Goal: Task Accomplishment & Management: Complete application form

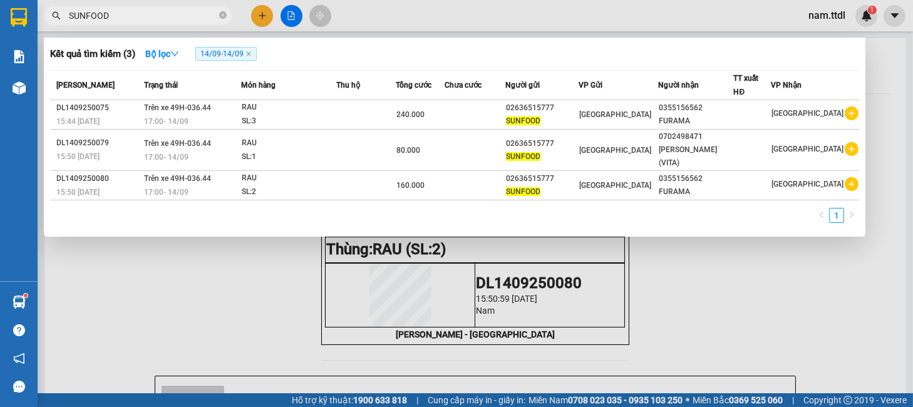
click at [180, 12] on input "SUNFOOD" at bounding box center [143, 16] width 148 height 14
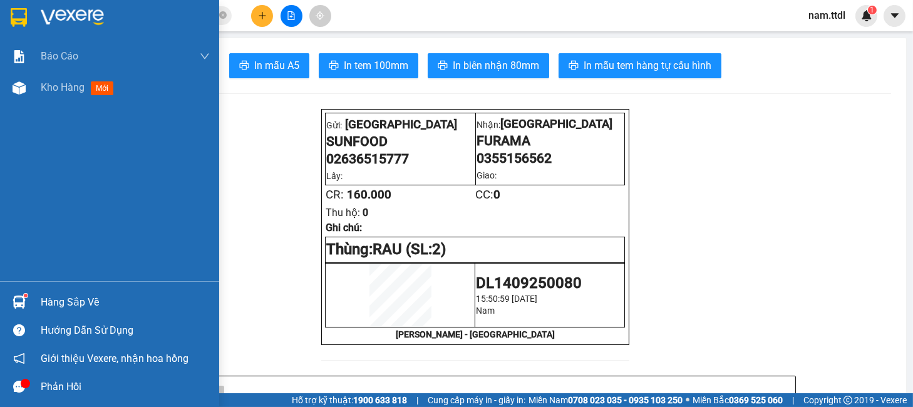
click at [23, 18] on img at bounding box center [19, 17] width 16 height 19
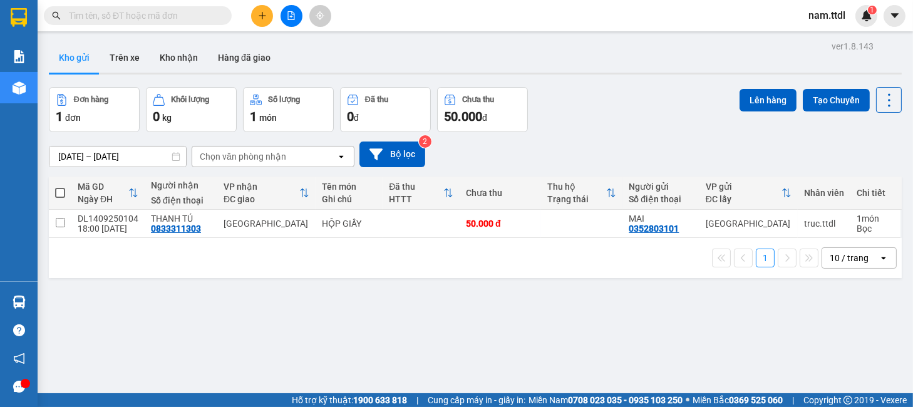
click at [265, 18] on icon "plus" at bounding box center [262, 15] width 9 height 9
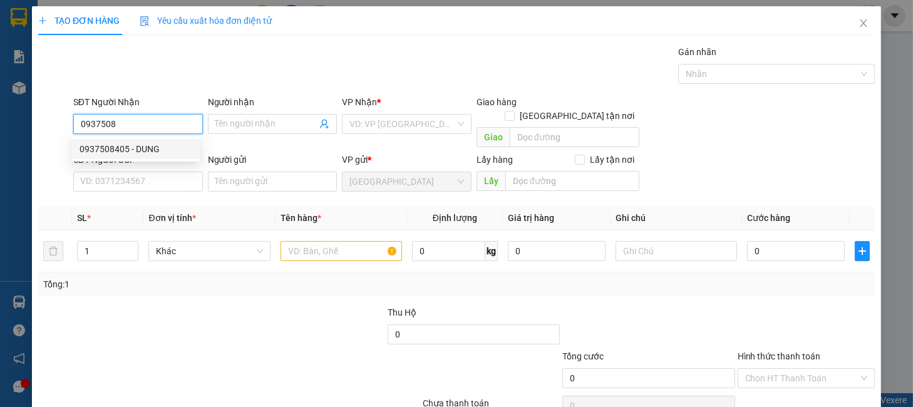
click at [178, 142] on div "0937508405 - DUNG" at bounding box center [135, 149] width 113 height 14
type input "0937508405"
type input "DUNG"
type input "0937508405"
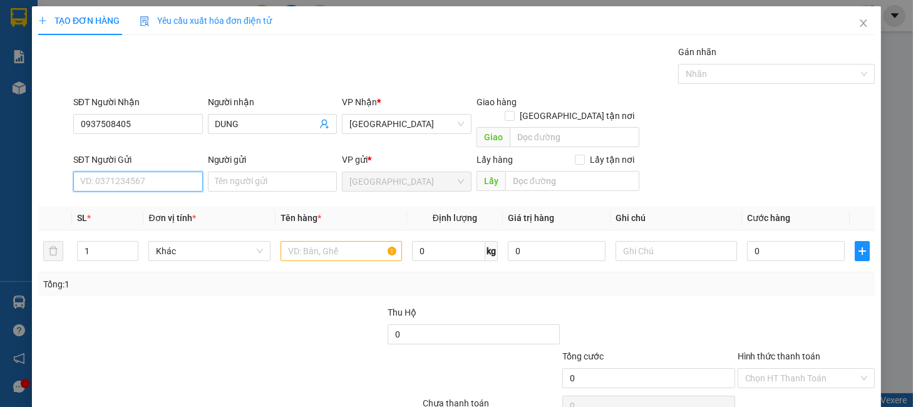
click at [187, 172] on input "SĐT Người Gửi" at bounding box center [138, 182] width 130 height 20
click at [168, 193] on div "0903057333 - HẢI" at bounding box center [135, 193] width 113 height 14
type input "0903057333"
type input "HẢI"
click at [207, 242] on span "Khác" at bounding box center [209, 251] width 106 height 19
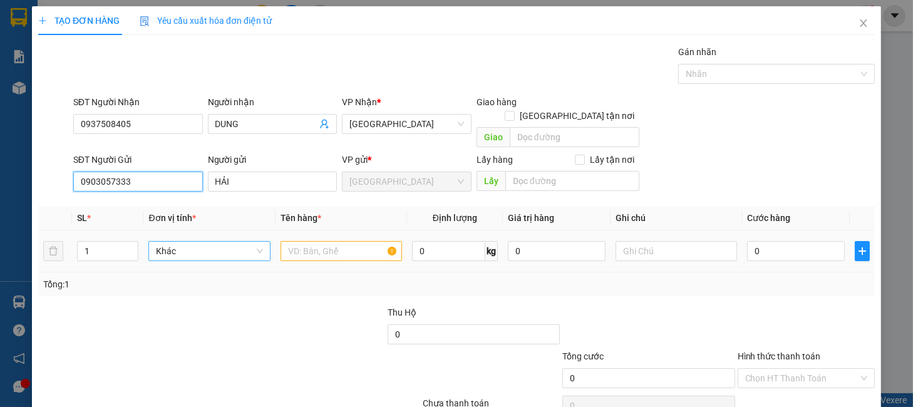
type input "0903057333"
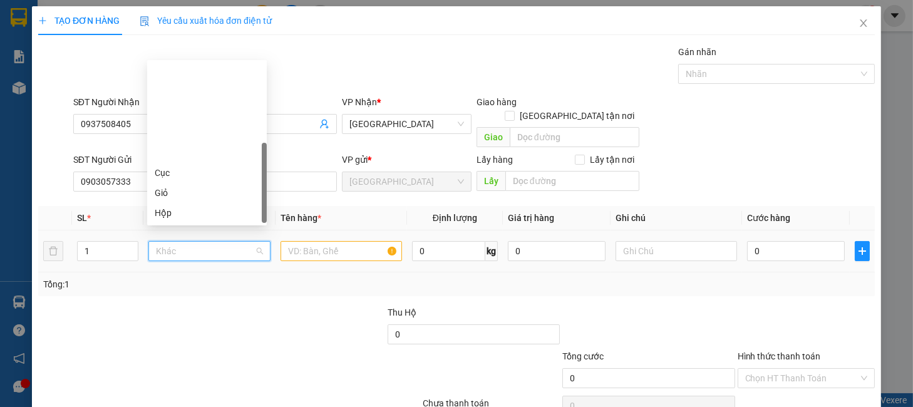
scroll to position [120, 0]
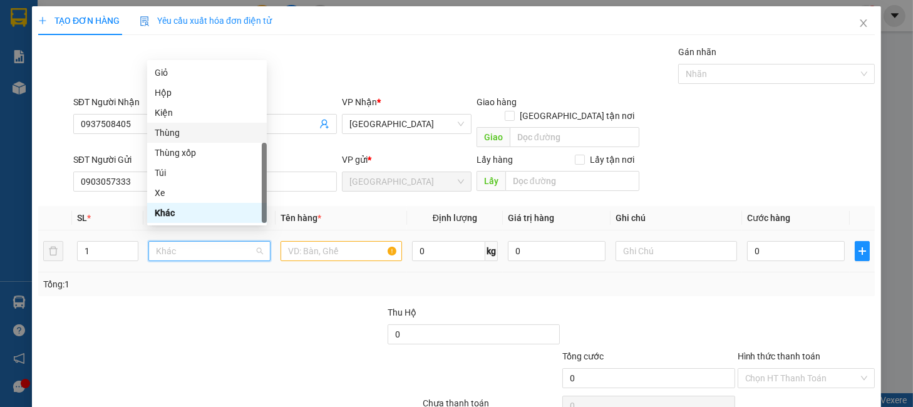
click at [178, 131] on div "Thùng" at bounding box center [207, 133] width 105 height 14
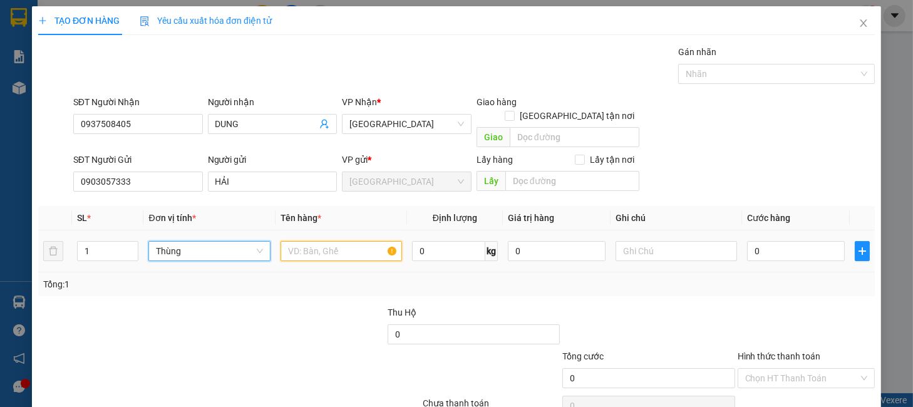
click at [304, 241] on input "text" at bounding box center [340, 251] width 121 height 20
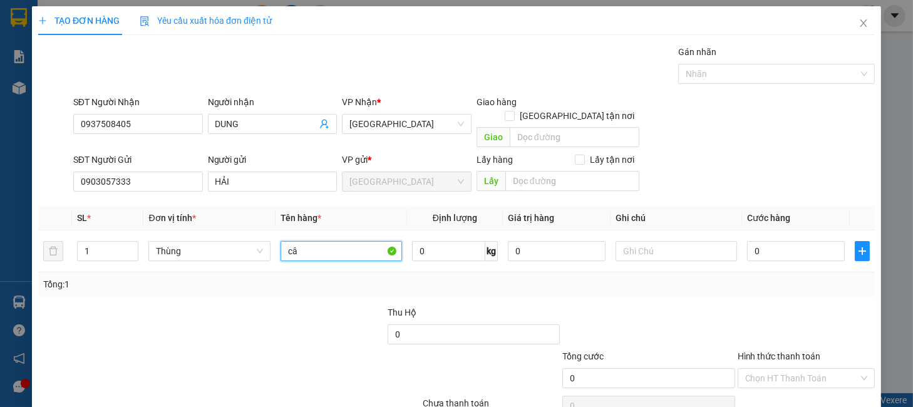
type input "c"
click at [137, 172] on input "0903057333" at bounding box center [138, 182] width 130 height 20
click at [772, 241] on input "0" at bounding box center [796, 251] width 98 height 20
click at [362, 241] on input "CÂY GIỐNG" at bounding box center [340, 251] width 121 height 20
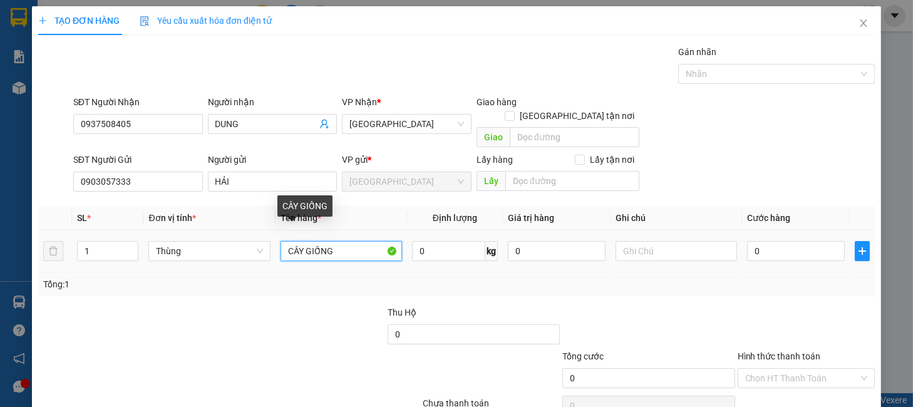
click at [362, 241] on input "CÂY GIỐNG" at bounding box center [340, 251] width 121 height 20
type input "r"
type input "RAU CỦ"
type input "5"
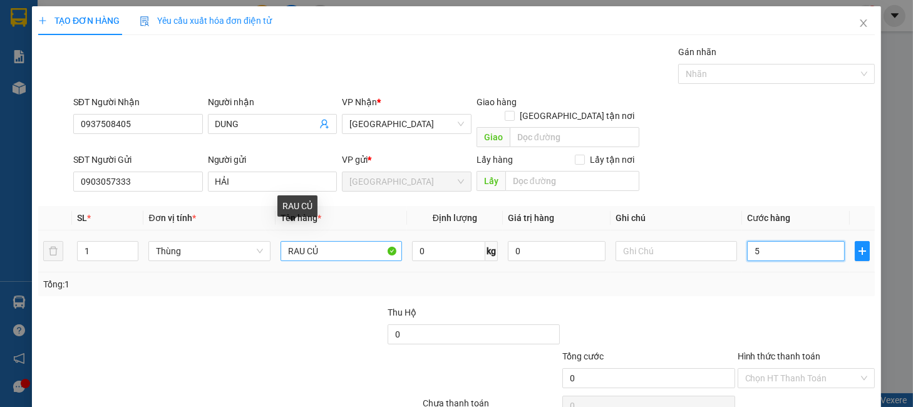
type input "5"
type input "0"
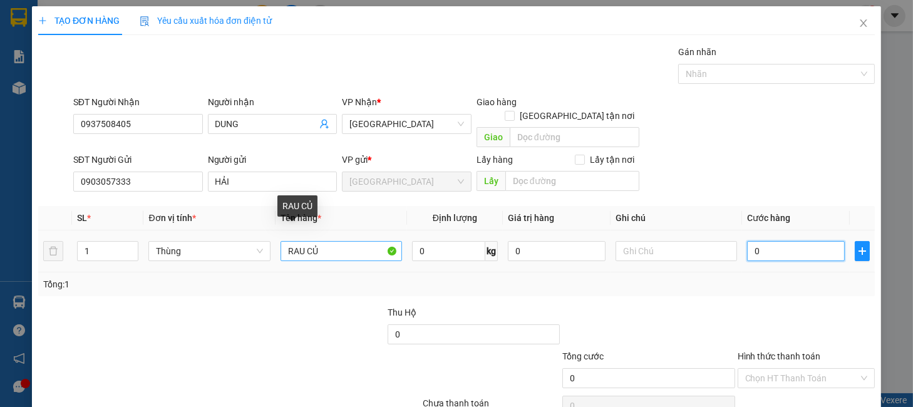
type input "06"
type input "6"
type input "060"
type input "60"
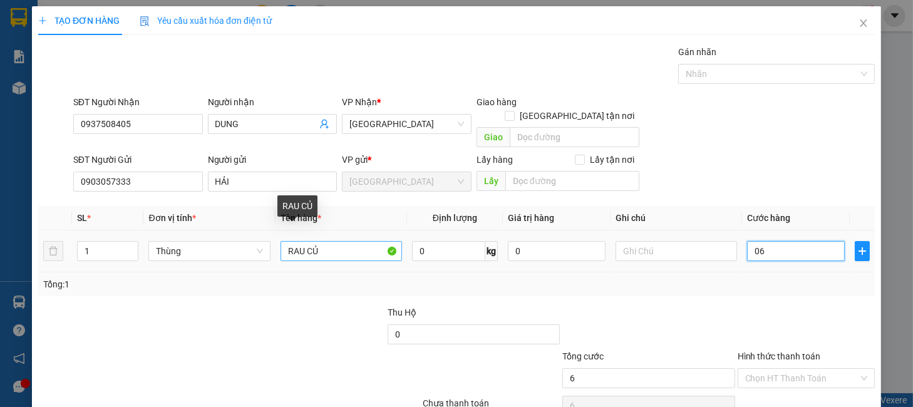
type input "60"
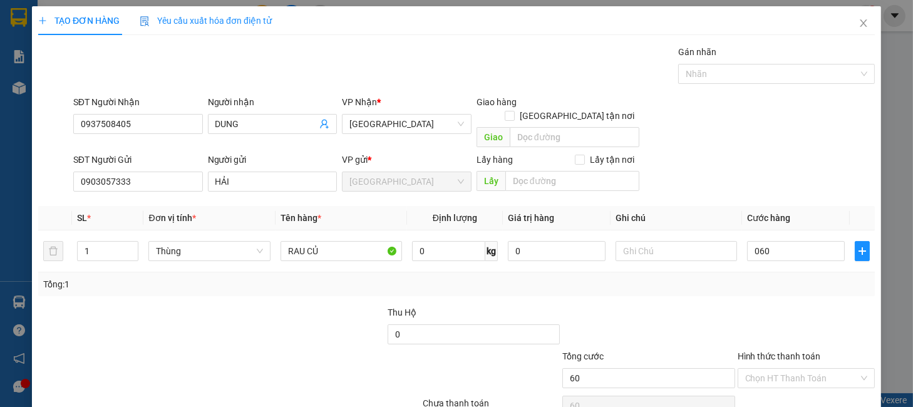
type input "60.000"
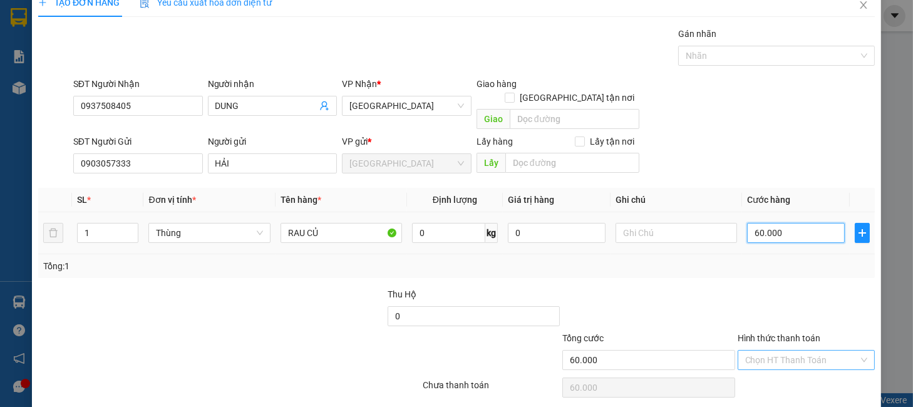
scroll to position [51, 0]
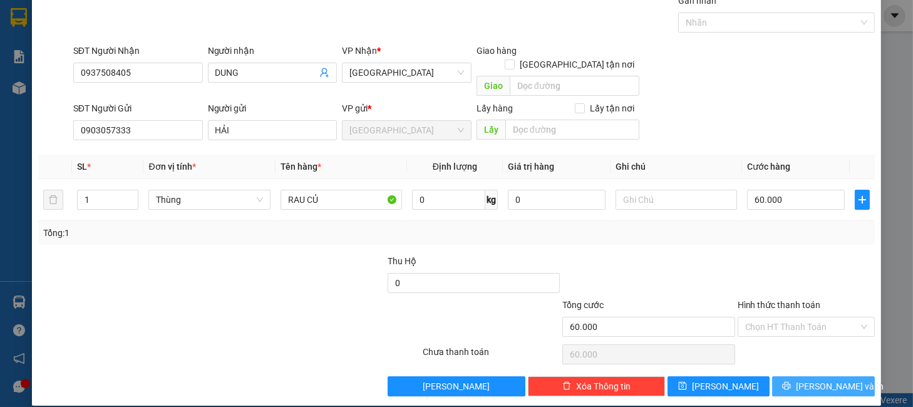
click at [814, 379] on span "Lưu và In" at bounding box center [840, 386] width 88 height 14
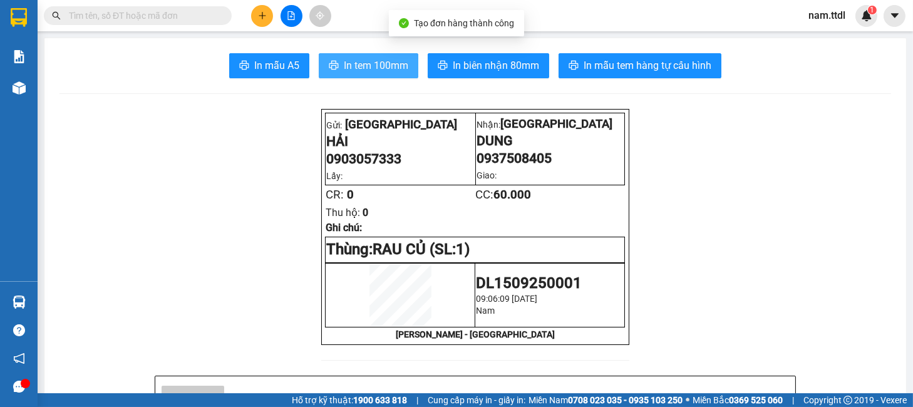
click at [359, 54] on button "In tem 100mm" at bounding box center [369, 65] width 100 height 25
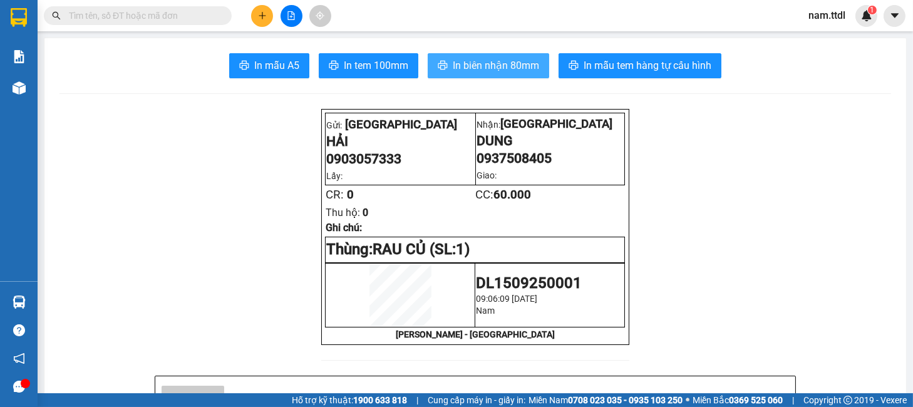
click at [453, 61] on span "In biên nhận 80mm" at bounding box center [496, 66] width 86 height 16
click at [268, 15] on button at bounding box center [262, 16] width 22 height 22
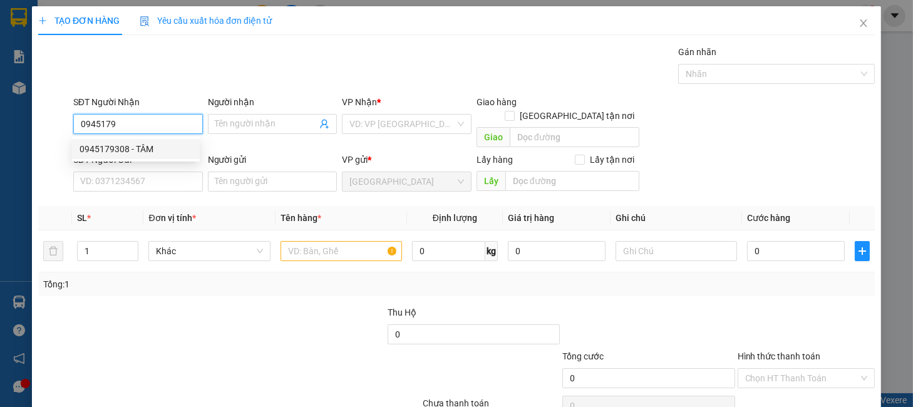
click at [161, 148] on div "0945179308 - TÂM" at bounding box center [135, 149] width 113 height 14
type input "0945179308"
type input "TÂM"
type input "0945179308"
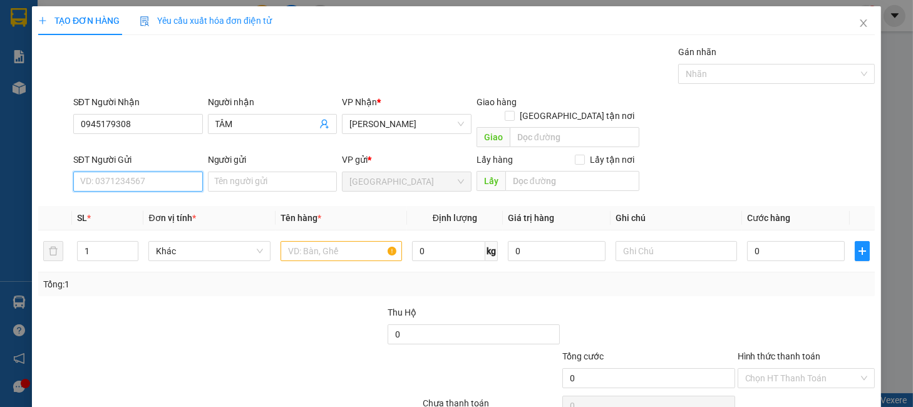
click at [167, 172] on input "SĐT Người Gửi" at bounding box center [138, 182] width 130 height 20
drag, startPoint x: 151, startPoint y: 191, endPoint x: 155, endPoint y: 198, distance: 8.4
click at [151, 192] on div "0974694162 - RÂN" at bounding box center [135, 193] width 113 height 14
type input "0974694162"
type input "RÂN"
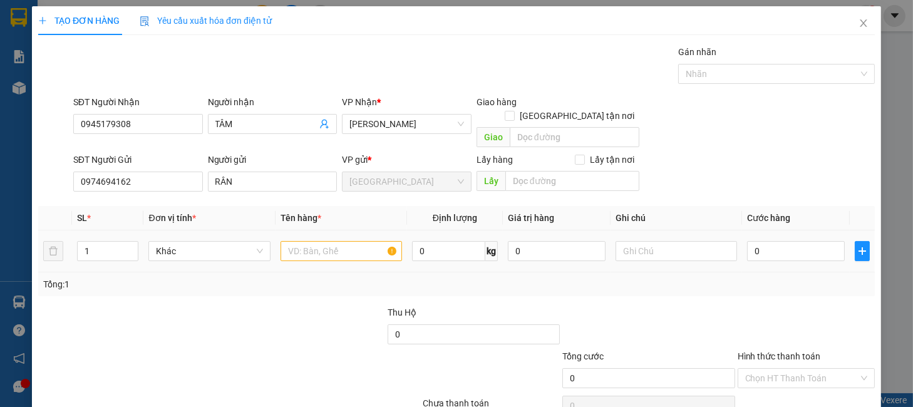
click at [173, 251] on td "Khác" at bounding box center [208, 251] width 131 height 42
click at [175, 247] on div "Khác" at bounding box center [208, 251] width 121 height 20
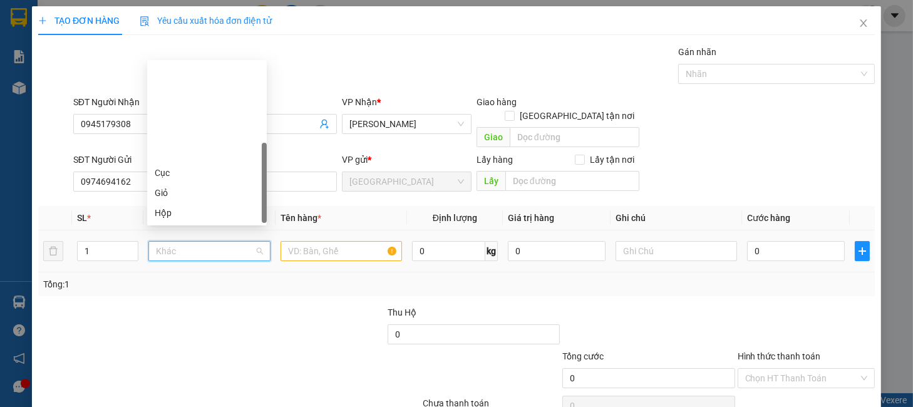
scroll to position [120, 0]
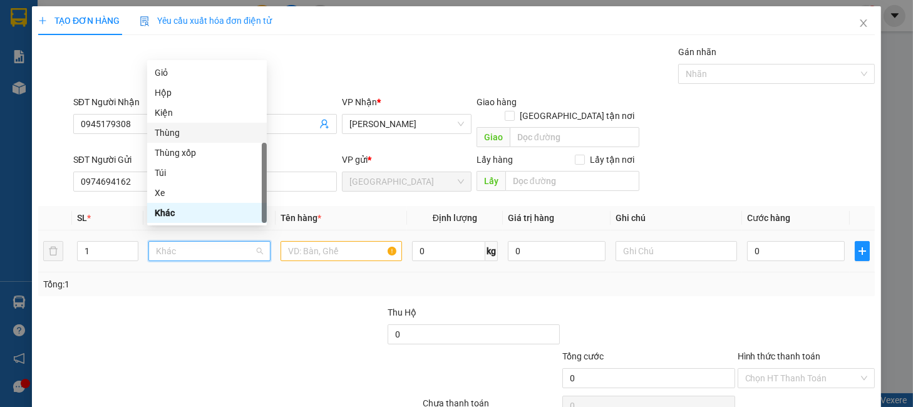
click at [174, 133] on div "Thùng" at bounding box center [207, 133] width 105 height 14
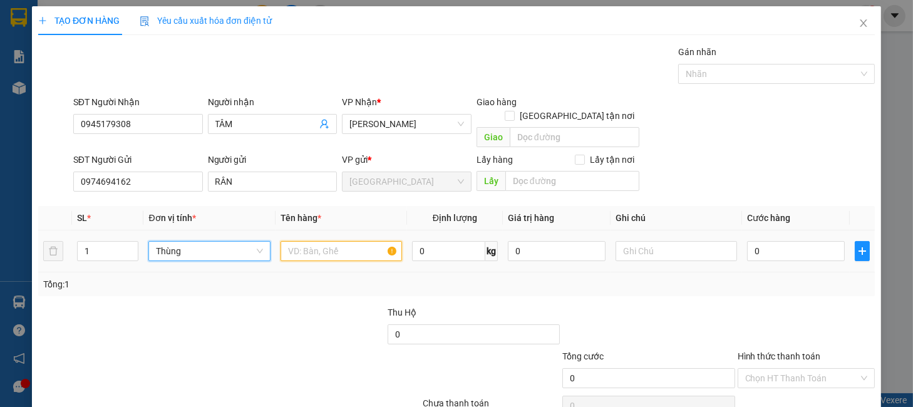
click at [331, 244] on input "text" at bounding box center [340, 251] width 121 height 20
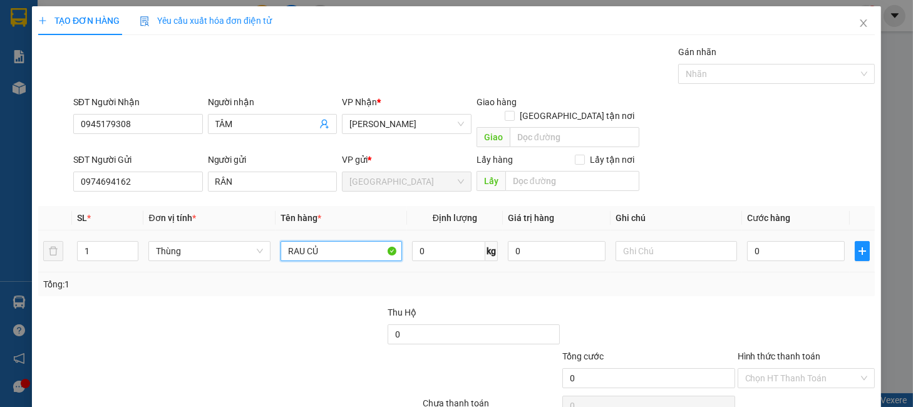
type input "RAU CỦ"
click at [141, 173] on input "0974694162" at bounding box center [138, 182] width 130 height 20
click at [784, 245] on input "0" at bounding box center [796, 251] width 98 height 20
type input "6"
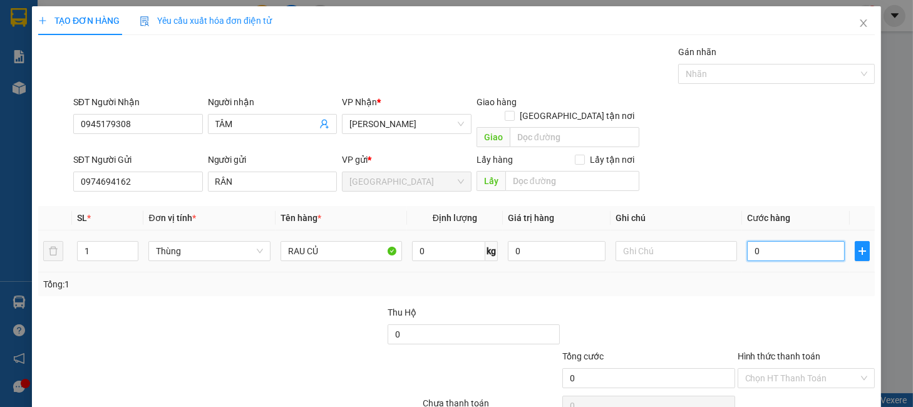
type input "6"
type input "60"
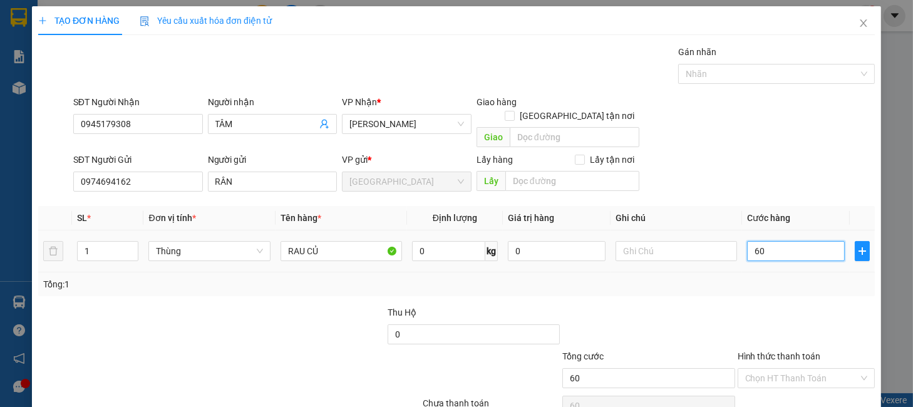
type input "600"
type input "6.000"
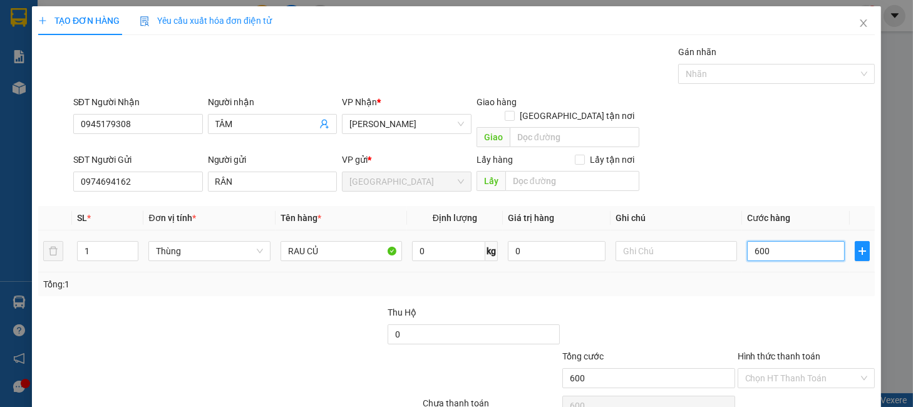
type input "6.000"
type input "60.000"
click at [774, 368] on div "Chọn HT Thanh Toán" at bounding box center [805, 378] width 137 height 20
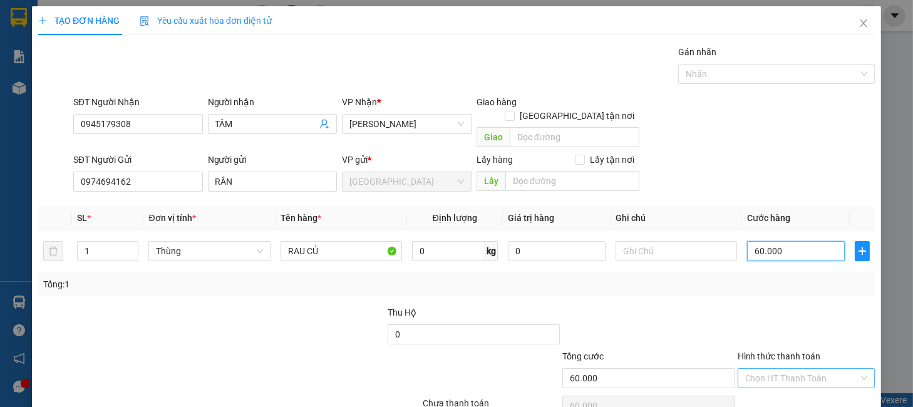
type input "60.000"
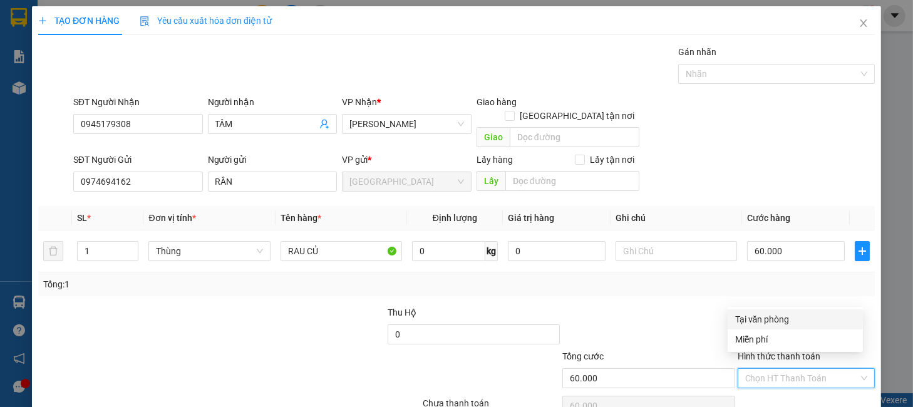
click at [774, 319] on div "Tại văn phòng" at bounding box center [795, 319] width 120 height 14
type input "0"
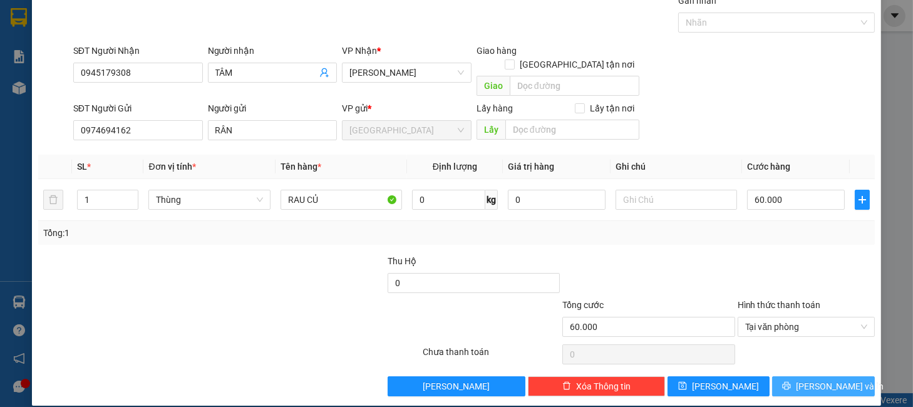
click at [818, 379] on span "Lưu và In" at bounding box center [840, 386] width 88 height 14
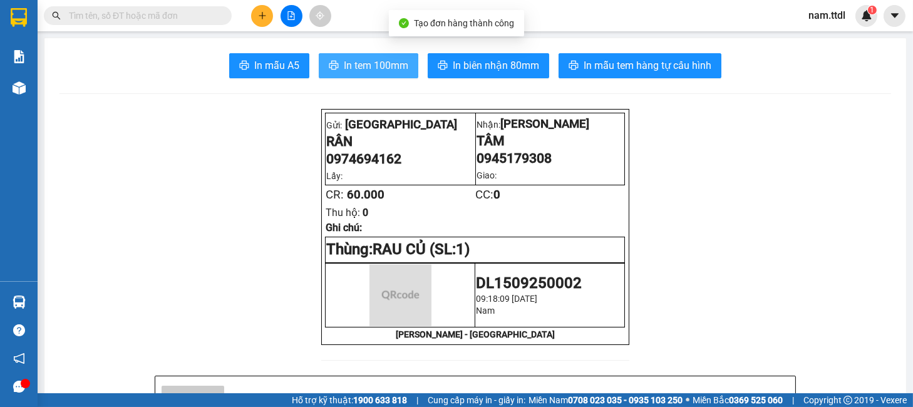
click at [404, 54] on button "In tem 100mm" at bounding box center [369, 65] width 100 height 25
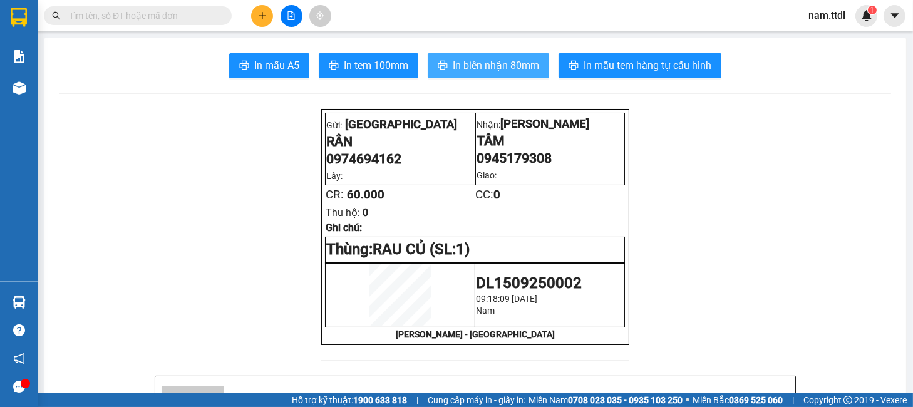
click at [498, 66] on span "In biên nhận 80mm" at bounding box center [496, 66] width 86 height 16
click at [254, 6] on div at bounding box center [291, 16] width 94 height 22
click at [258, 15] on icon "plus" at bounding box center [262, 15] width 9 height 9
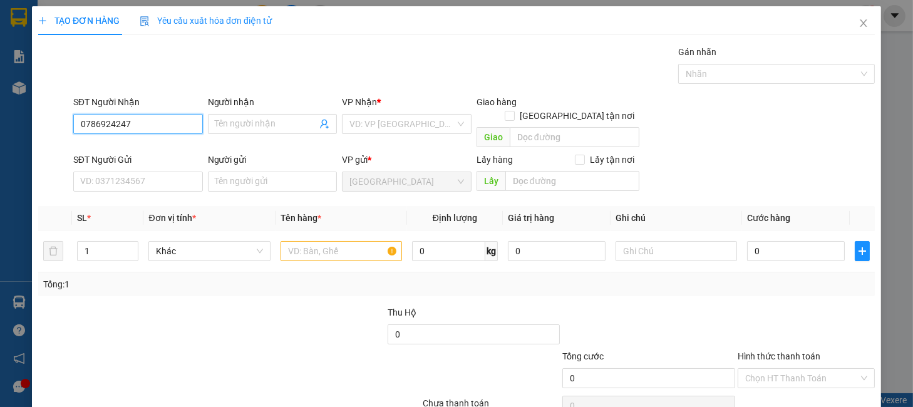
type input "0786924247"
type input "m"
type input "YẾN"
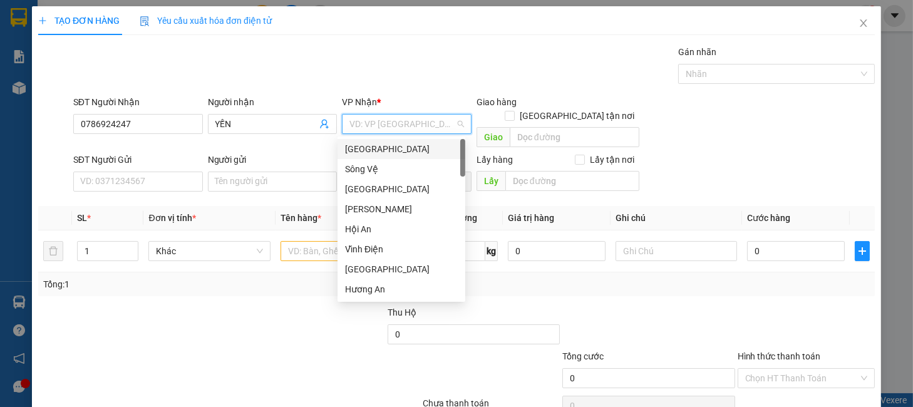
type input "D"
type input "ĐÀ"
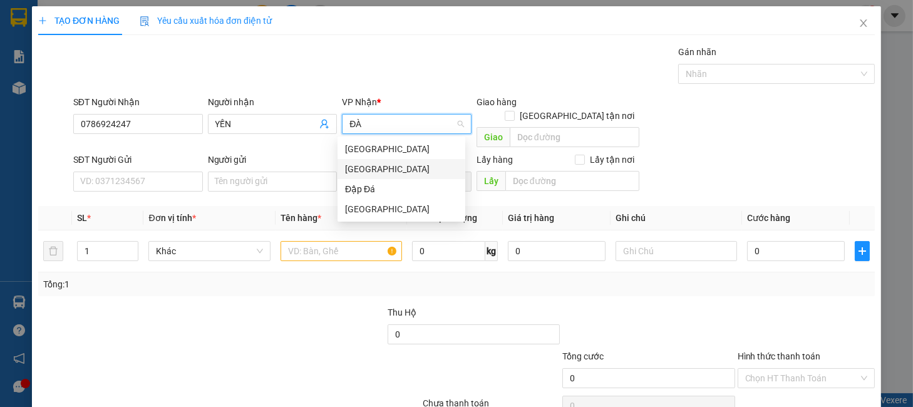
click at [353, 163] on div "[GEOGRAPHIC_DATA]" at bounding box center [401, 169] width 113 height 14
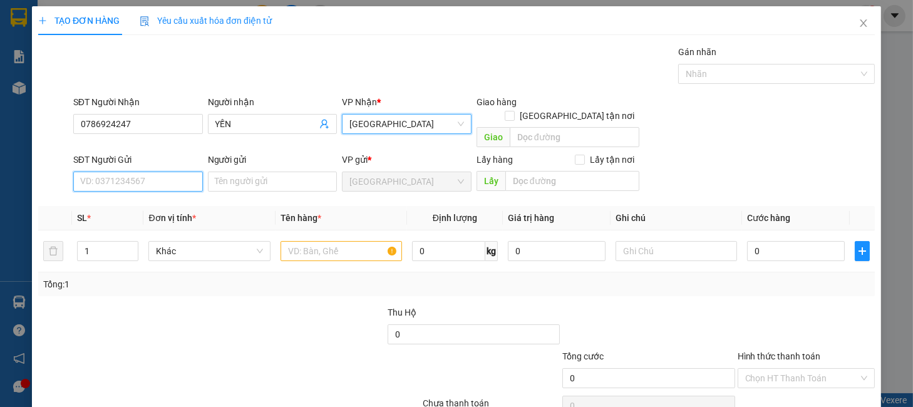
click at [142, 172] on input "SĐT Người Gửi" at bounding box center [138, 182] width 130 height 20
type input "0981978448"
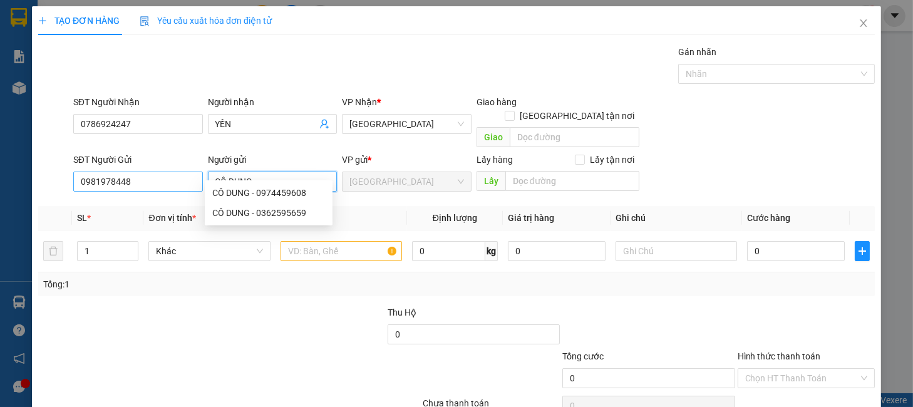
type input "CÔ DUNG"
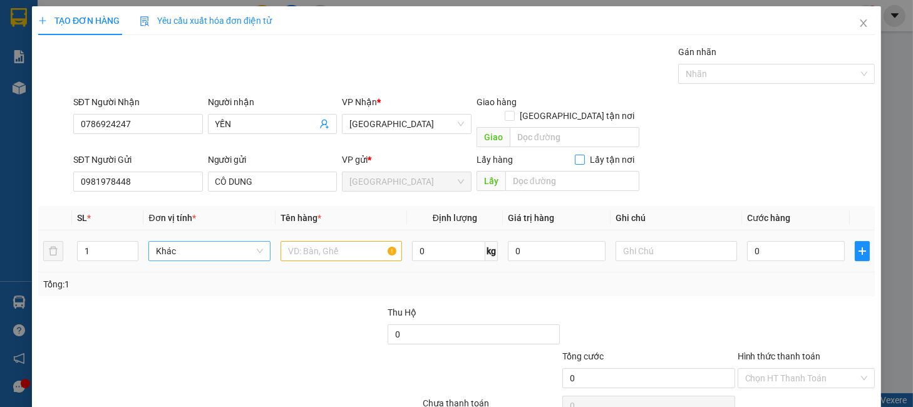
click at [184, 242] on span "Khác" at bounding box center [209, 251] width 106 height 19
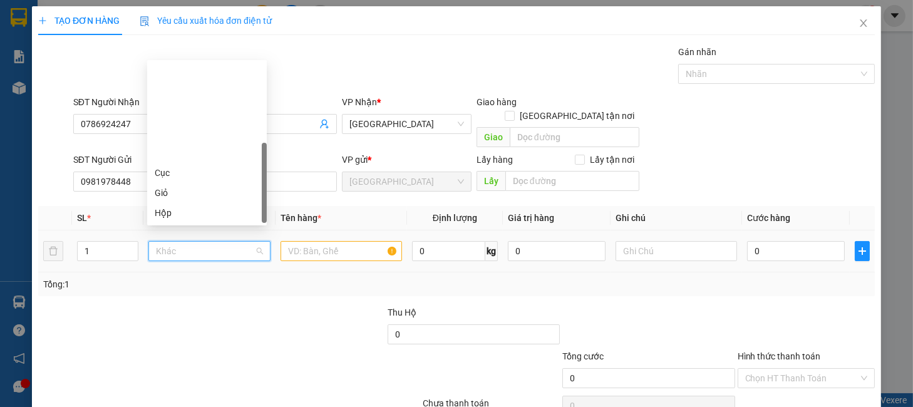
scroll to position [120, 0]
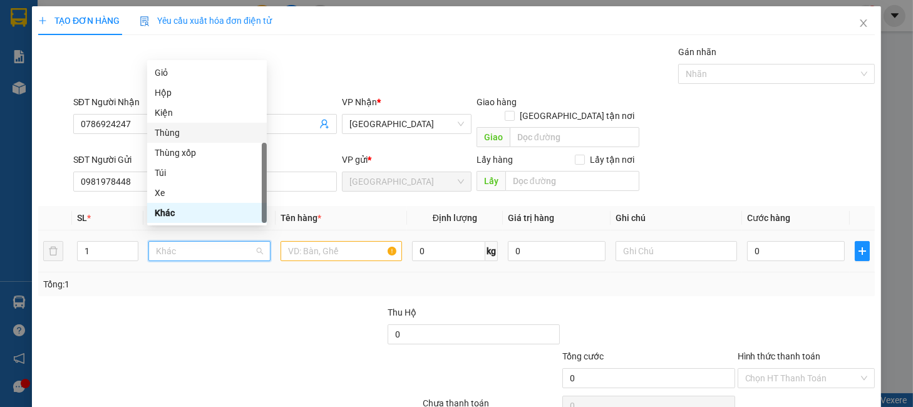
click at [164, 136] on div "Thùng" at bounding box center [207, 133] width 105 height 14
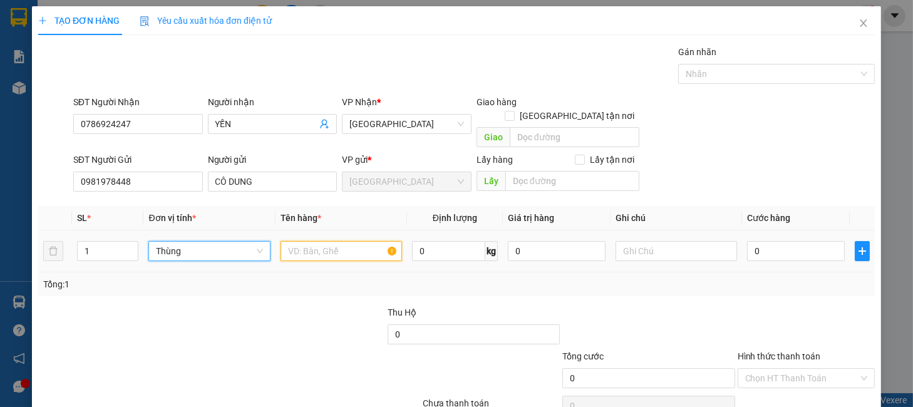
click at [349, 243] on input "text" at bounding box center [340, 251] width 121 height 20
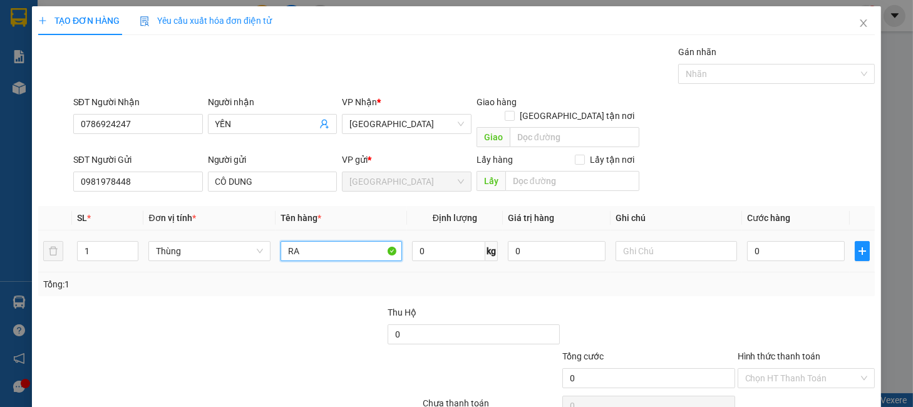
type input "R"
type input "DÂU + THỰC PHẨM"
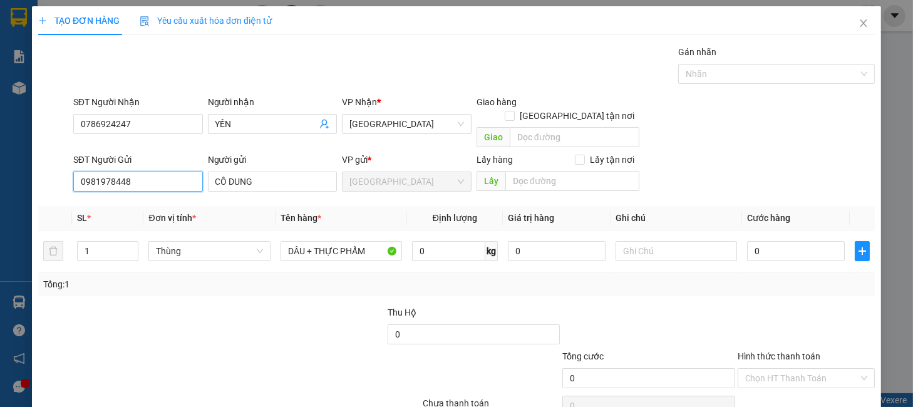
click at [145, 172] on input "0981978448" at bounding box center [138, 182] width 130 height 20
click at [824, 241] on input "0" at bounding box center [796, 251] width 98 height 20
type input "5"
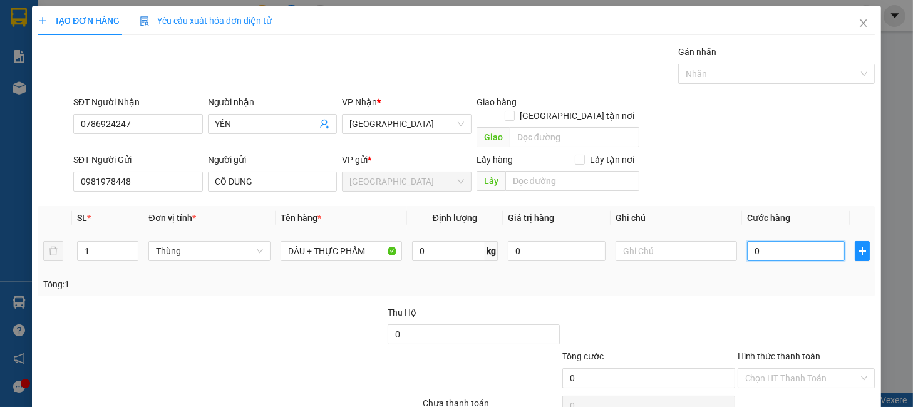
type input "5"
type input "50"
type input "500"
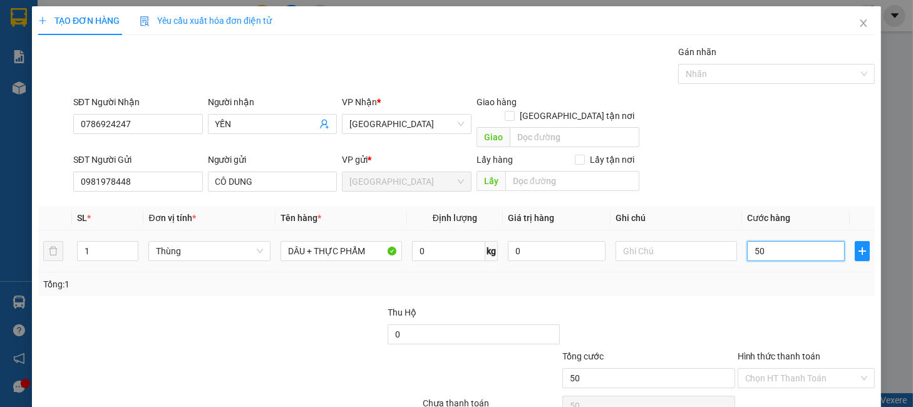
type input "500"
type input "5.000"
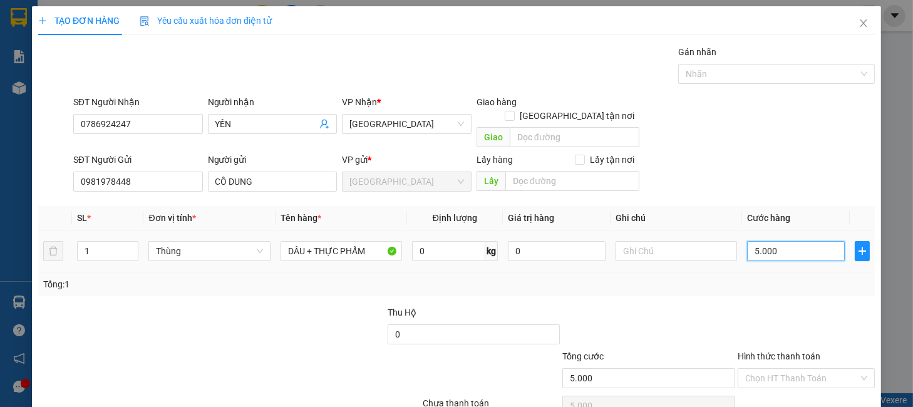
type input "50.000"
click at [840, 290] on div "Transit Pickup Surcharge Ids Transit Deliver Surcharge Ids Transit Deliver Surc…" at bounding box center [456, 246] width 836 height 402
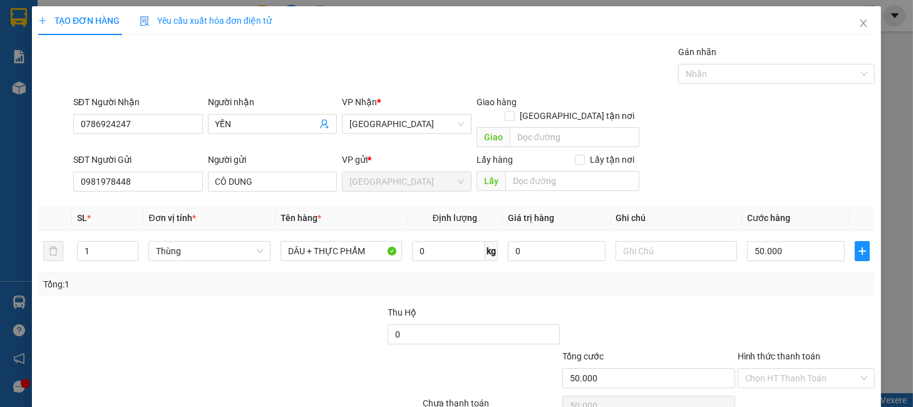
scroll to position [51, 0]
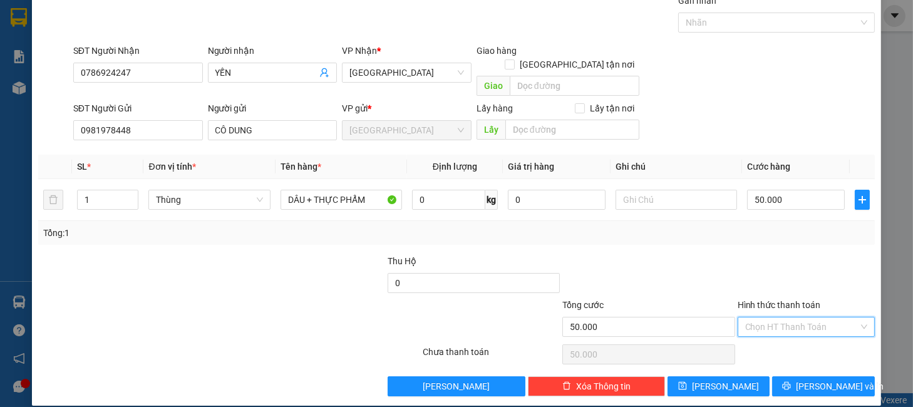
click at [808, 319] on input "Hình thức thanh toán" at bounding box center [801, 326] width 113 height 19
click at [812, 334] on div "Tại văn phòng" at bounding box center [795, 338] width 120 height 14
type input "0"
click at [816, 379] on span "Lưu và In" at bounding box center [840, 386] width 88 height 14
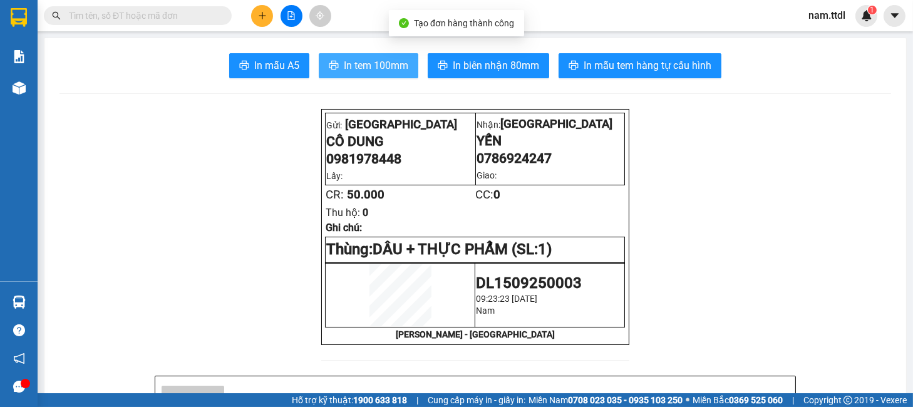
click at [385, 64] on span "In tem 100mm" at bounding box center [376, 66] width 64 height 16
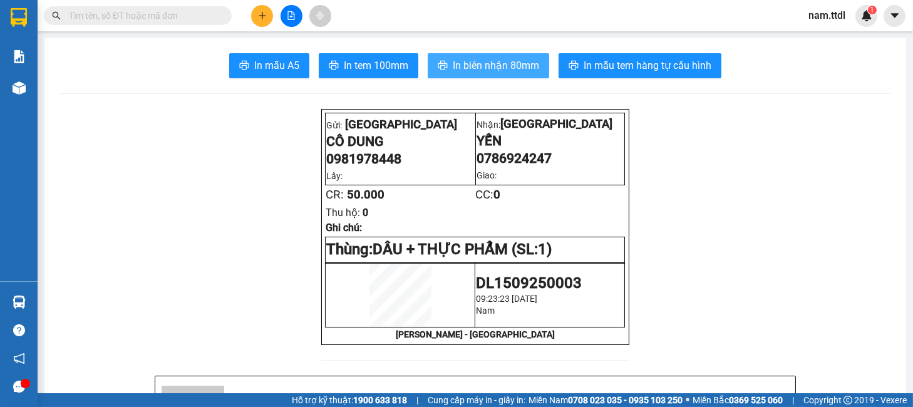
click at [493, 71] on span "In biên nhận 80mm" at bounding box center [496, 66] width 86 height 16
click at [265, 22] on button at bounding box center [262, 16] width 22 height 22
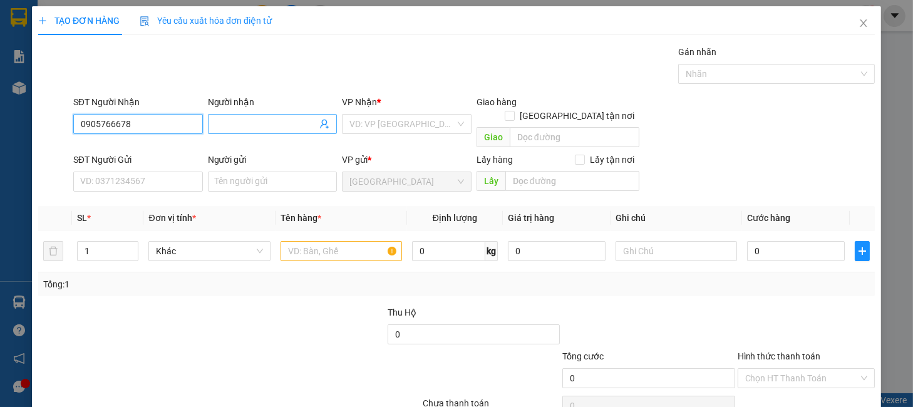
type input "0905766678"
click at [216, 122] on input "Người nhận" at bounding box center [266, 124] width 102 height 14
type input "n"
type input "LÀNH"
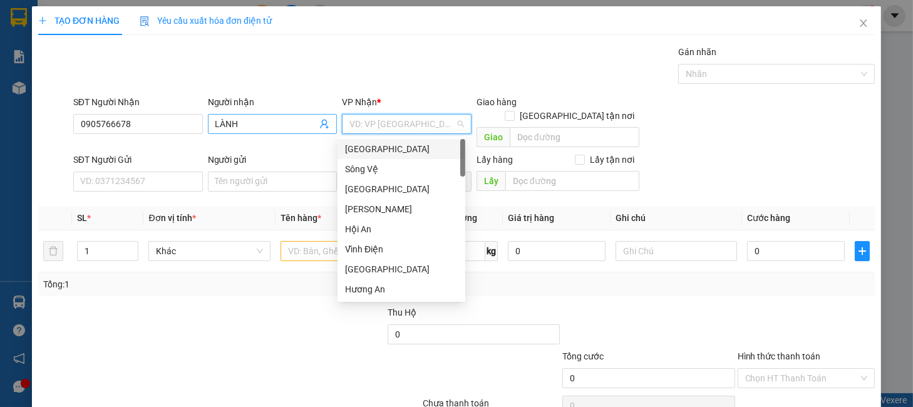
type input "D"
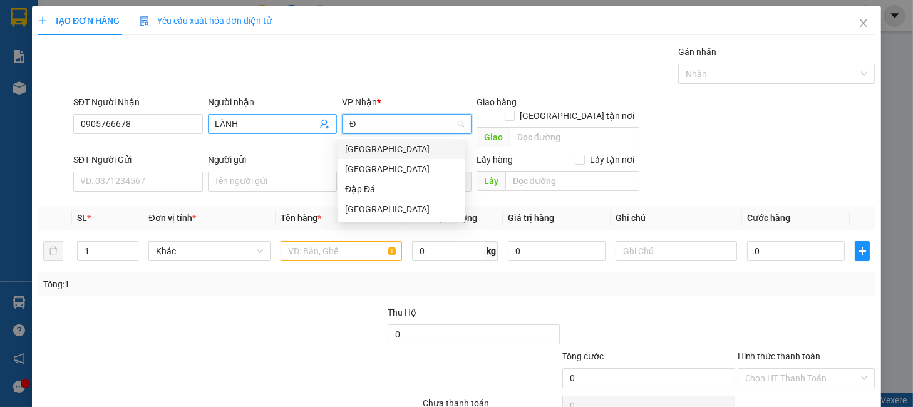
type input "ĐÀ"
click at [351, 165] on div "[GEOGRAPHIC_DATA]" at bounding box center [401, 169] width 113 height 14
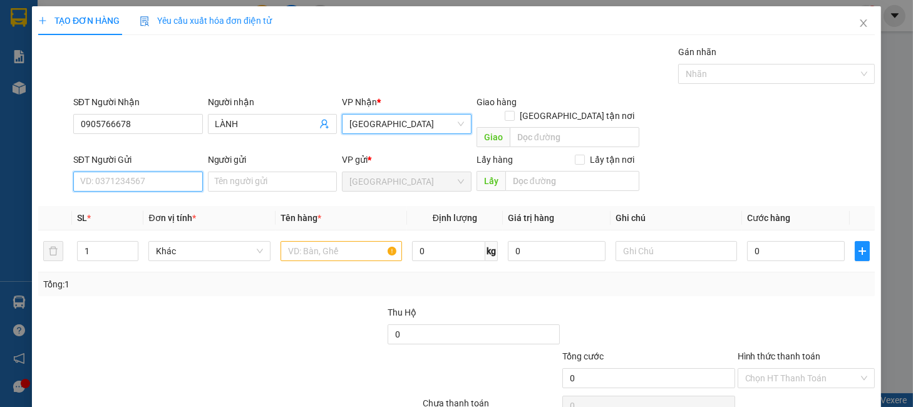
click at [123, 174] on input "SĐT Người Gửi" at bounding box center [138, 182] width 130 height 20
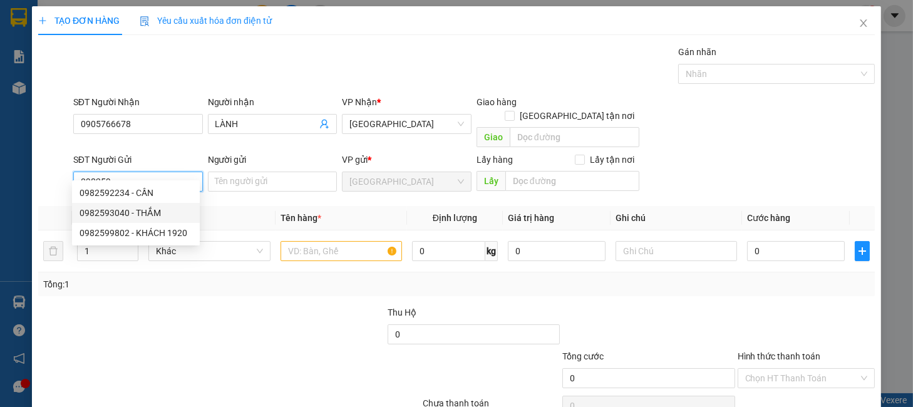
click at [144, 206] on div "0982593040 - THẮM" at bounding box center [135, 213] width 113 height 14
type input "0982593040"
type input "THẮM"
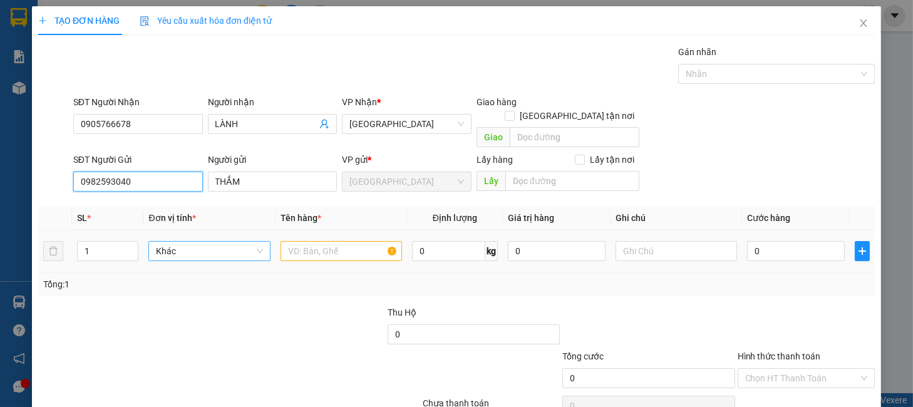
click at [176, 242] on span "Khác" at bounding box center [209, 251] width 106 height 19
type input "0982593040"
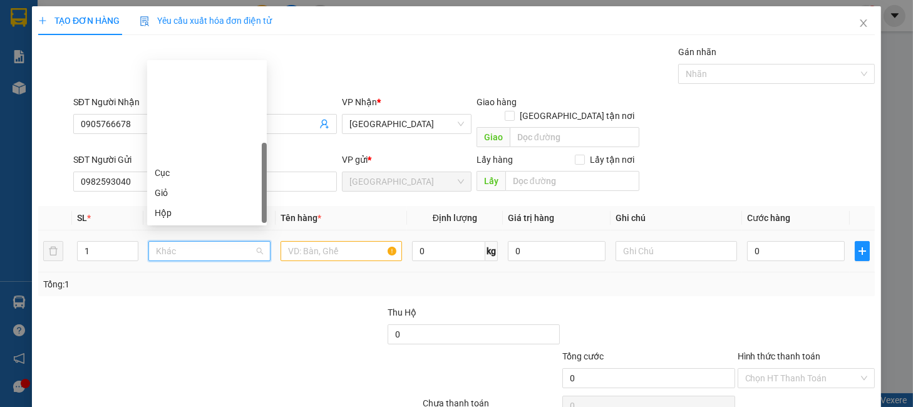
scroll to position [120, 0]
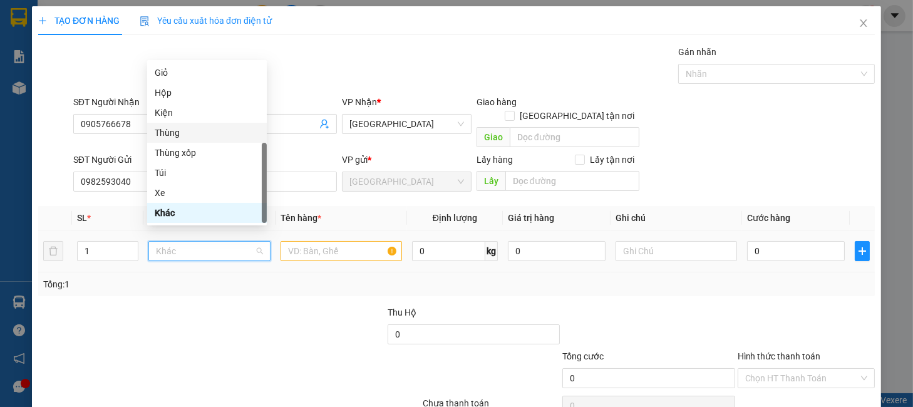
click at [186, 133] on div "Thùng" at bounding box center [207, 133] width 105 height 14
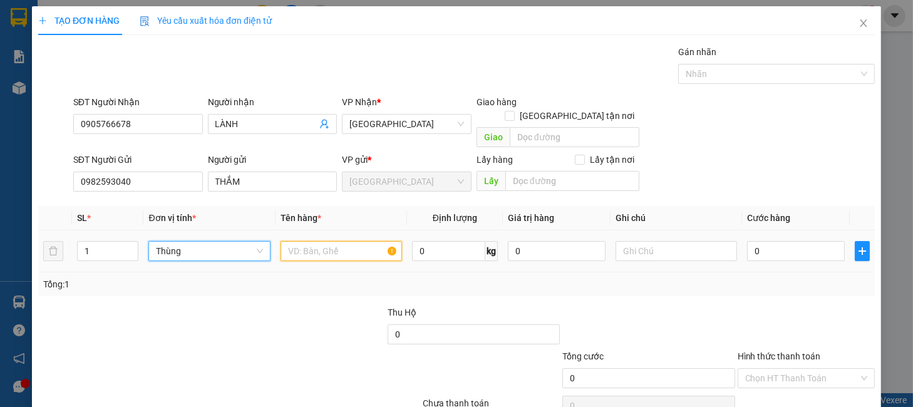
click at [318, 241] on input "text" at bounding box center [340, 251] width 121 height 20
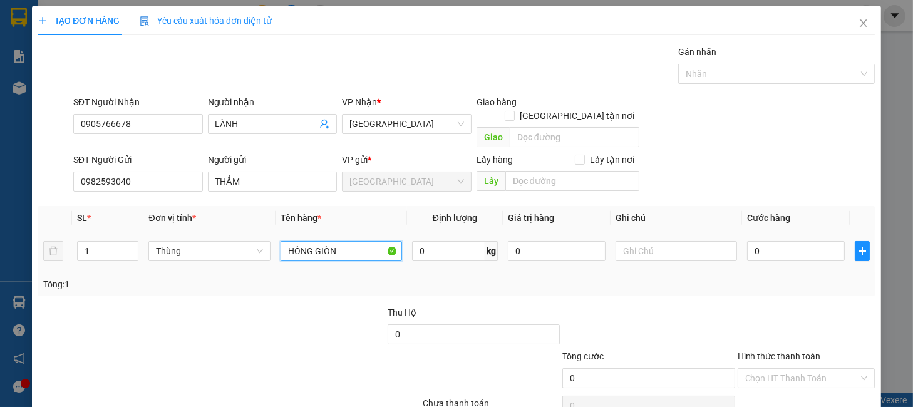
type input "HỒNG GIÒN"
type input "45"
type input "1"
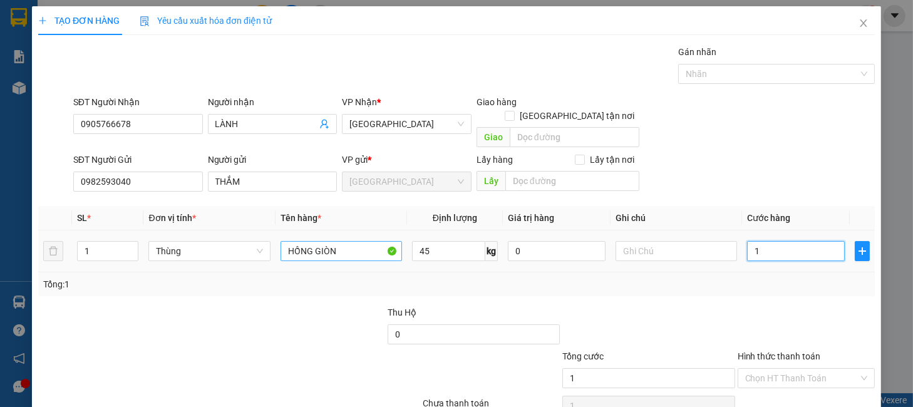
type input "12"
type input "120"
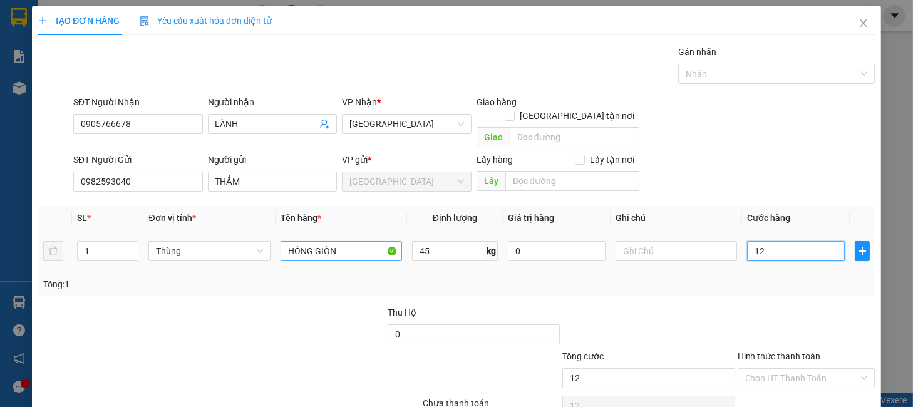
type input "120"
type input "120.000"
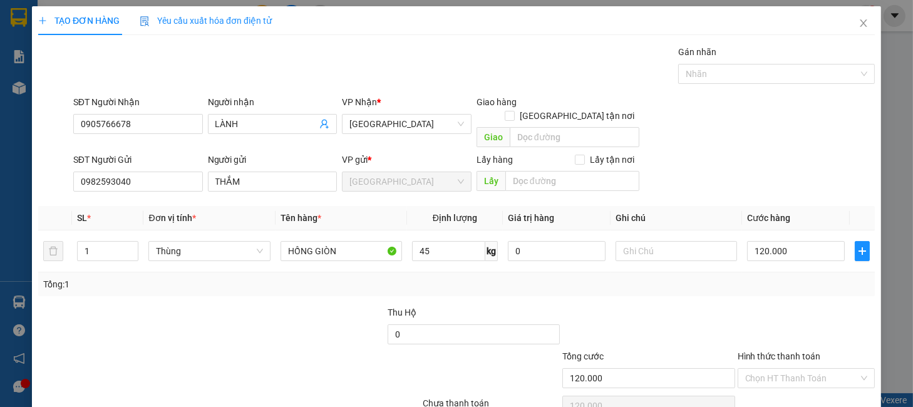
click at [783, 272] on div "Tổng: 1" at bounding box center [456, 284] width 836 height 24
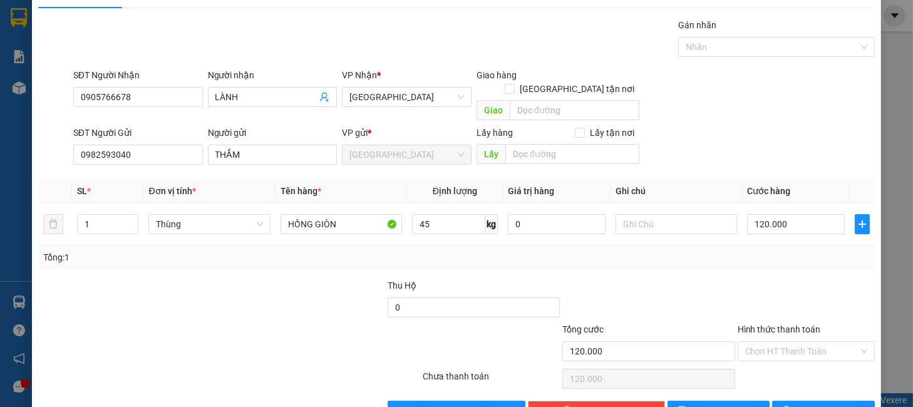
scroll to position [51, 0]
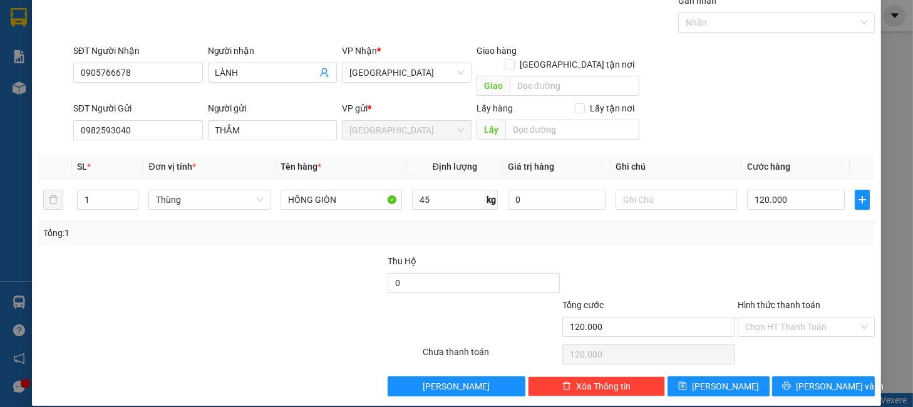
click at [754, 226] on div "Tổng: 1" at bounding box center [456, 233] width 826 height 14
click at [787, 317] on input "Hình thức thanh toán" at bounding box center [801, 326] width 113 height 19
click at [784, 332] on div "Tại văn phòng" at bounding box center [795, 338] width 120 height 14
type input "0"
click at [663, 238] on div "Transit Pickup Surcharge Ids Transit Deliver Surcharge Ids Transit Deliver Surc…" at bounding box center [456, 195] width 836 height 402
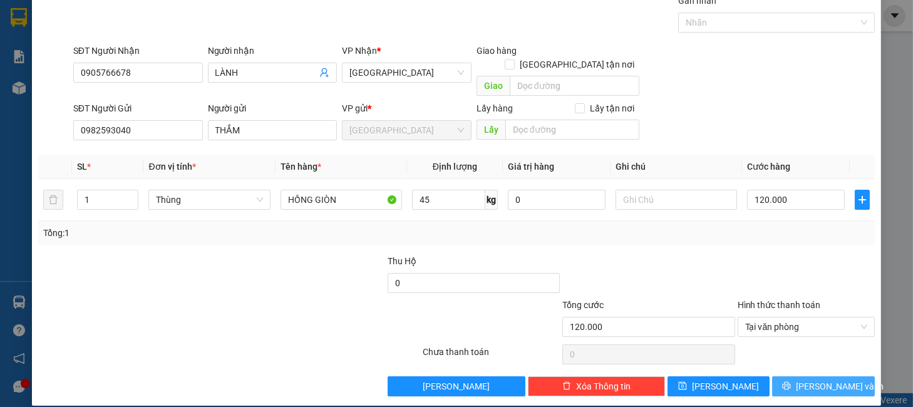
click at [805, 379] on span "Lưu và In" at bounding box center [840, 386] width 88 height 14
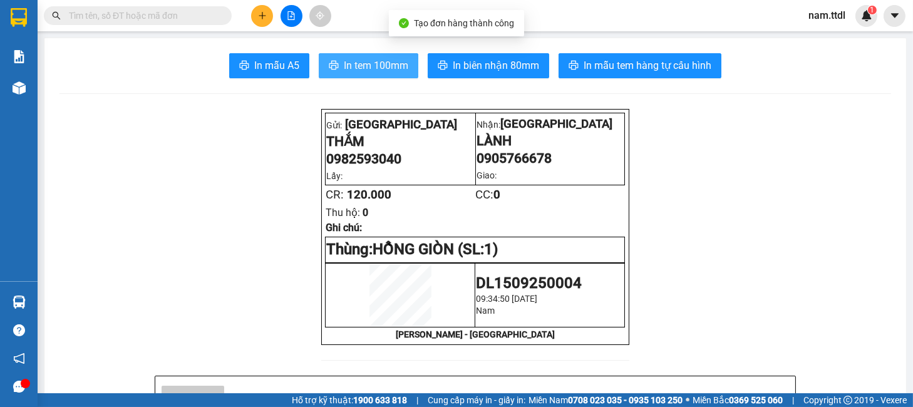
click at [365, 68] on span "In tem 100mm" at bounding box center [376, 66] width 64 height 16
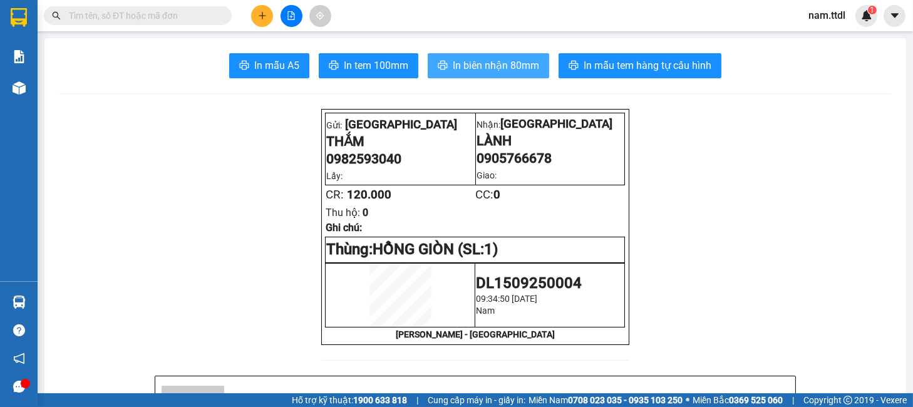
click at [530, 60] on span "In biên nhận 80mm" at bounding box center [496, 66] width 86 height 16
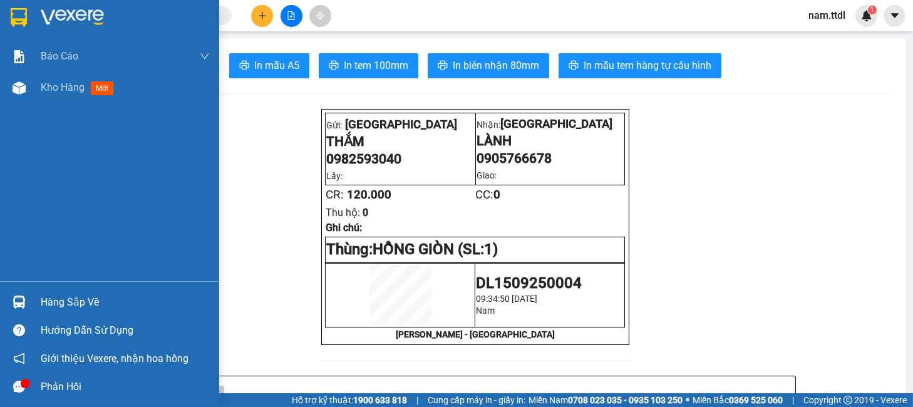
click at [48, 8] on img at bounding box center [72, 17] width 63 height 19
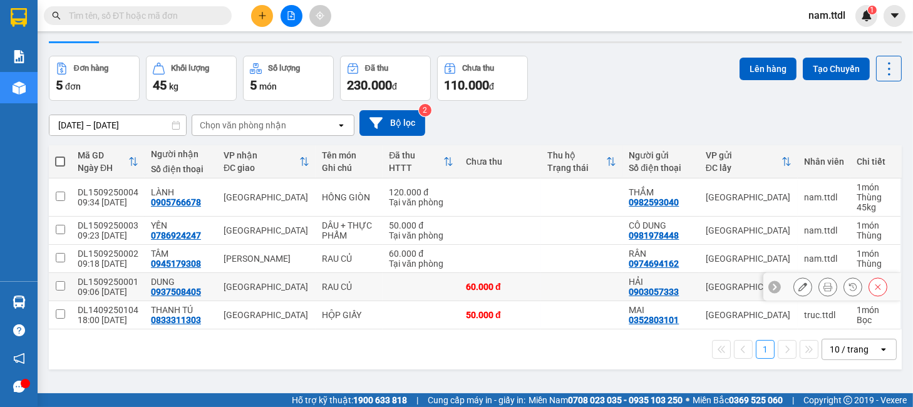
scroll to position [58, 0]
